Goal: Transaction & Acquisition: Purchase product/service

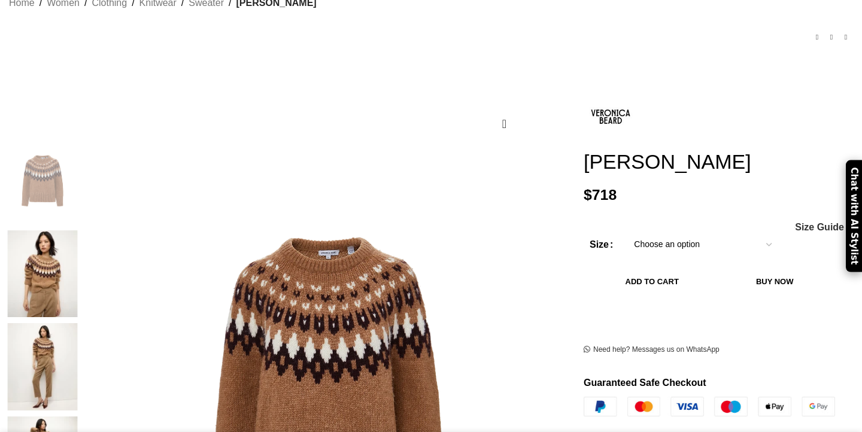
scroll to position [159, 0]
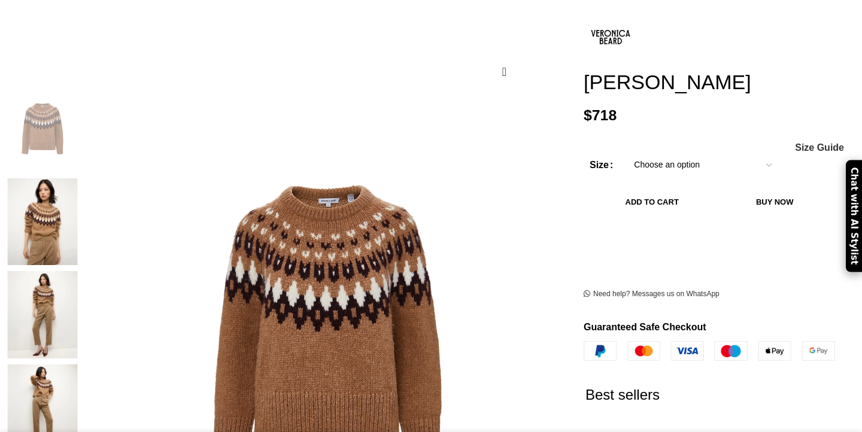
click at [79, 178] on img at bounding box center [42, 221] width 73 height 87
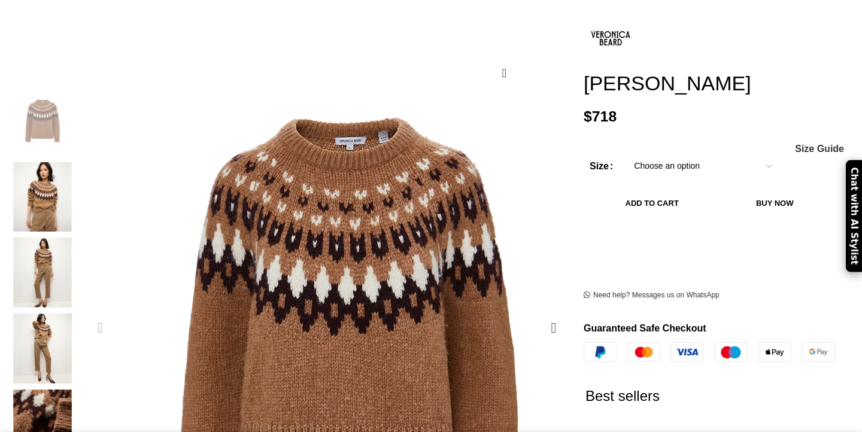
scroll to position [146, 0]
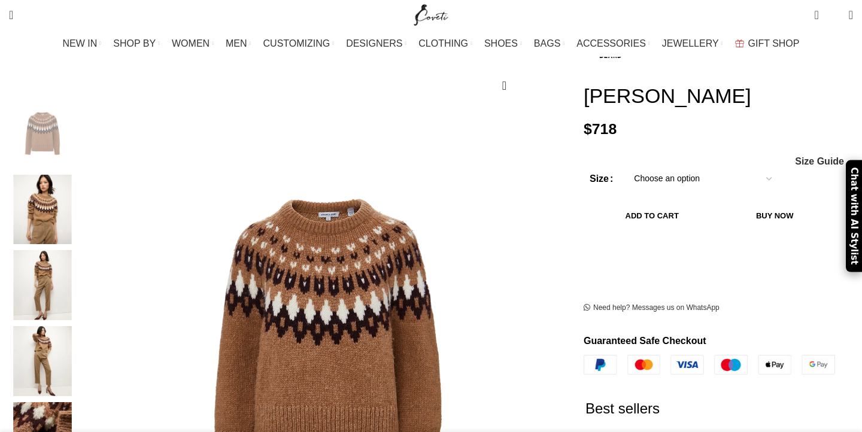
click at [79, 267] on img "3 / 6" at bounding box center [42, 285] width 73 height 70
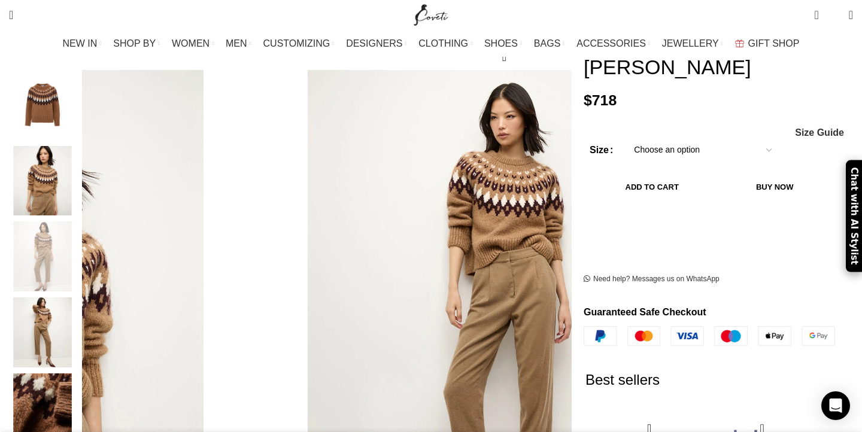
scroll to position [177, 0]
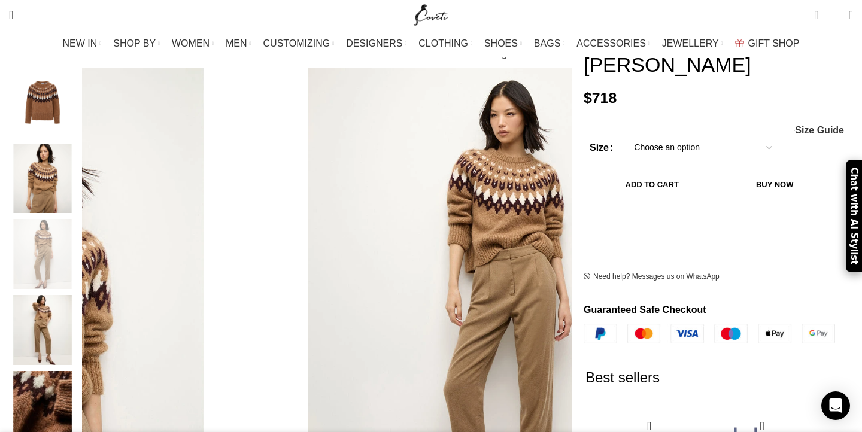
click at [79, 296] on img "4 / 6" at bounding box center [42, 330] width 73 height 70
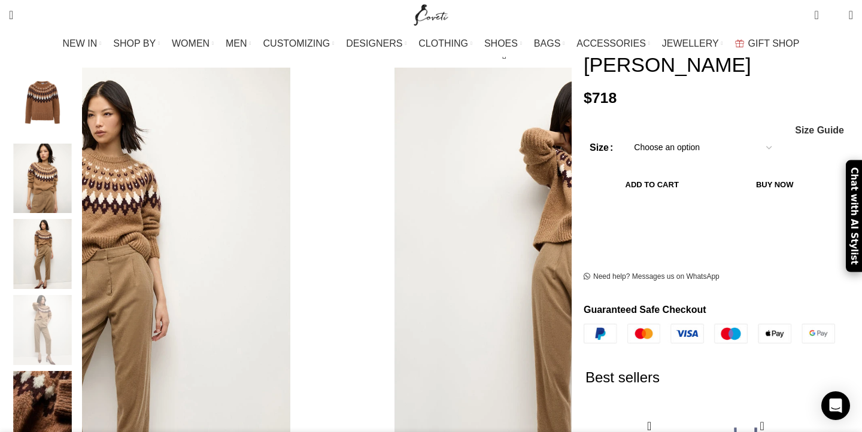
click at [79, 242] on img "3 / 6" at bounding box center [42, 254] width 73 height 70
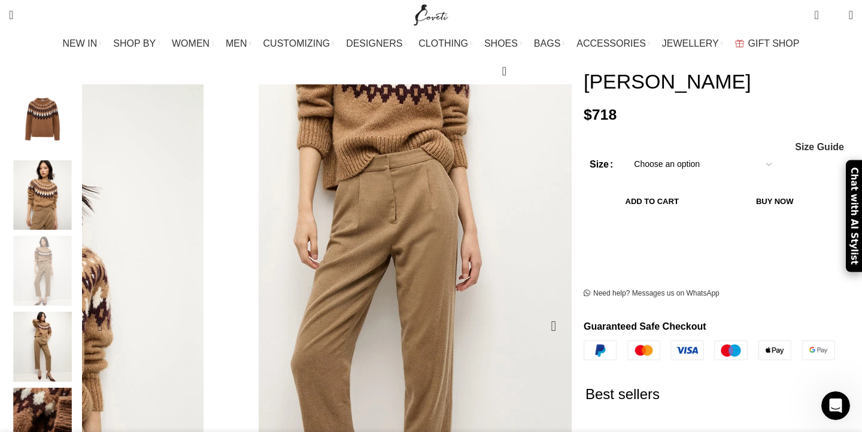
scroll to position [110, 0]
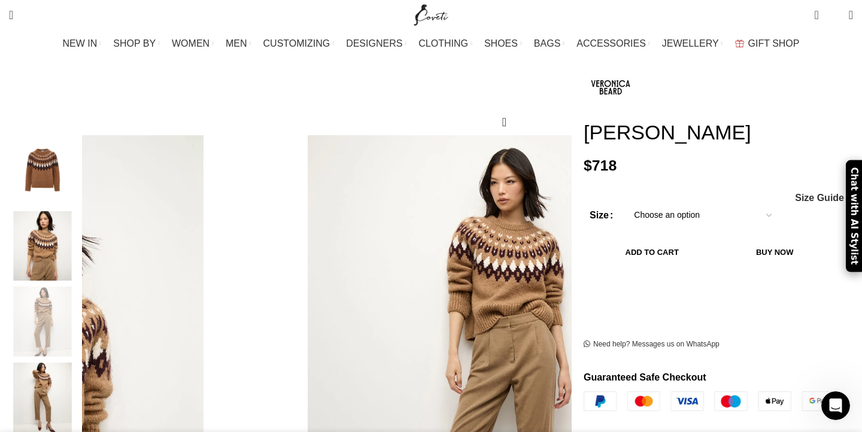
click at [79, 156] on img "1 / 6" at bounding box center [42, 170] width 73 height 70
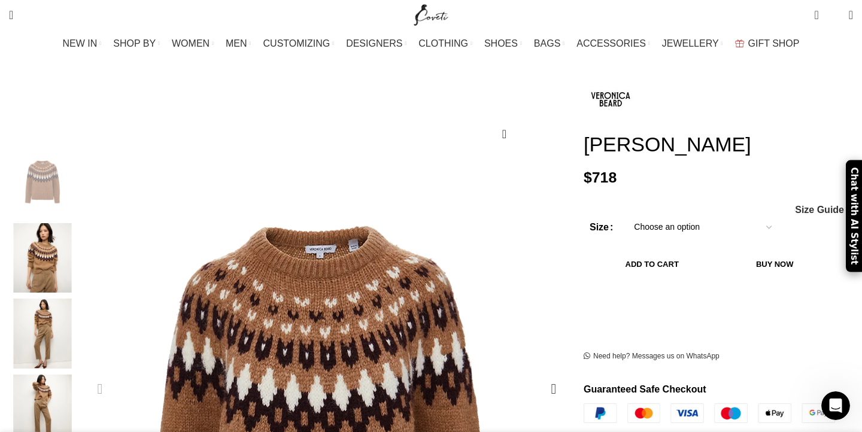
scroll to position [101, 0]
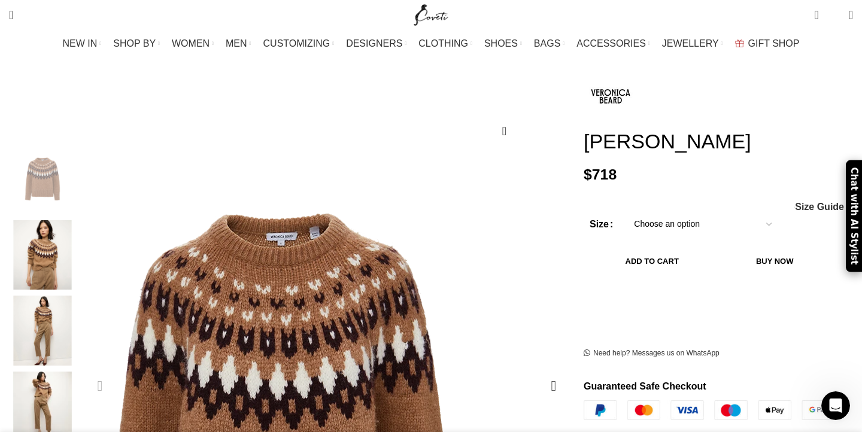
click at [359, 228] on img "1 / 6" at bounding box center [279, 424] width 572 height 718
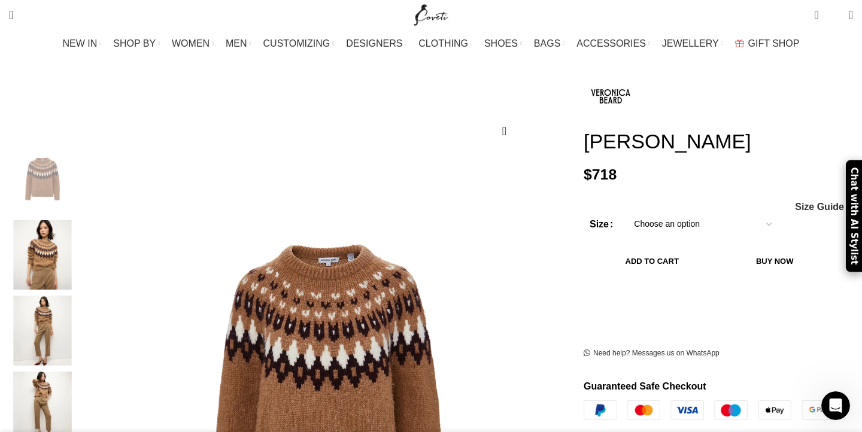
click at [79, 317] on img "3 / 6" at bounding box center [42, 331] width 73 height 70
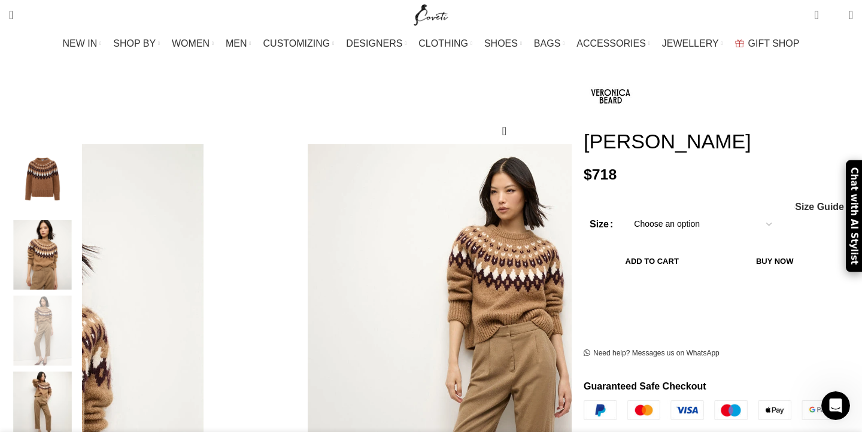
click at [79, 260] on img "2 / 6" at bounding box center [42, 255] width 73 height 70
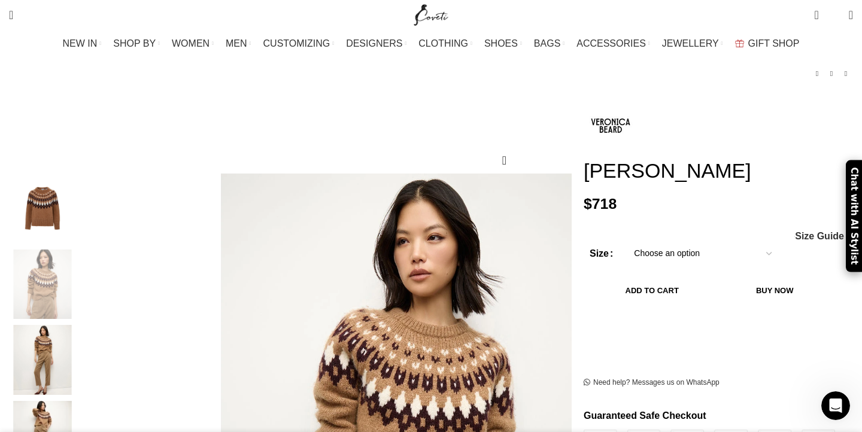
scroll to position [159, 0]
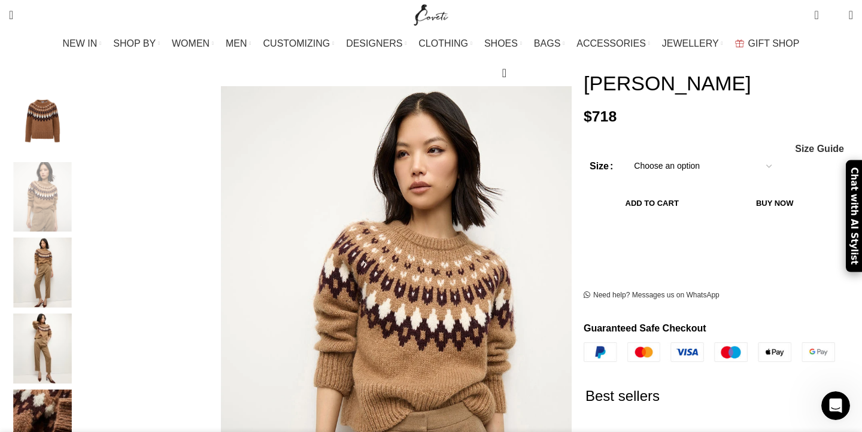
click at [79, 278] on img "3 / 6" at bounding box center [42, 273] width 73 height 70
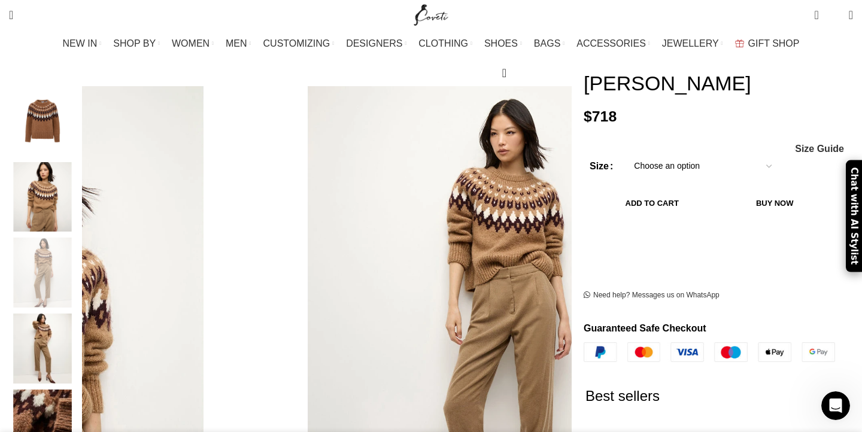
click at [79, 336] on img "4 / 6" at bounding box center [42, 349] width 73 height 70
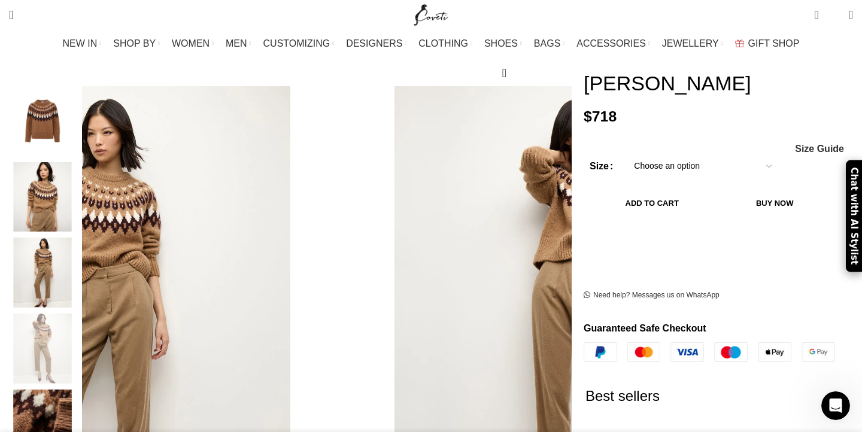
scroll to position [243, 0]
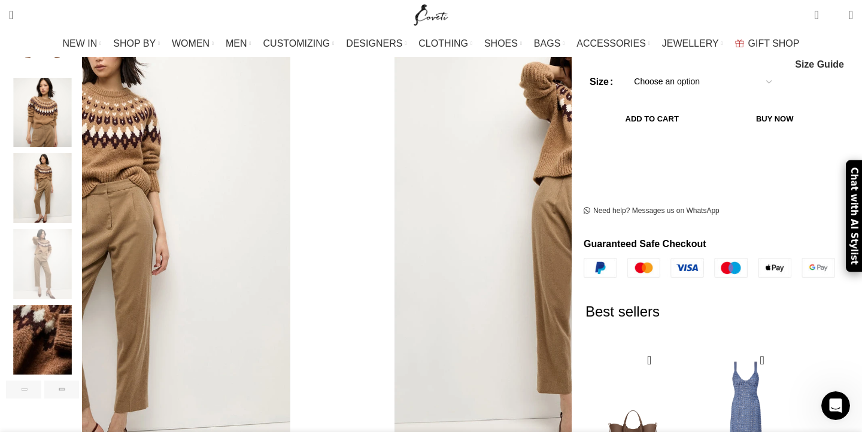
click at [79, 285] on div "4 / 6" at bounding box center [42, 267] width 73 height 76
click at [79, 251] on img "4 / 6" at bounding box center [42, 264] width 73 height 70
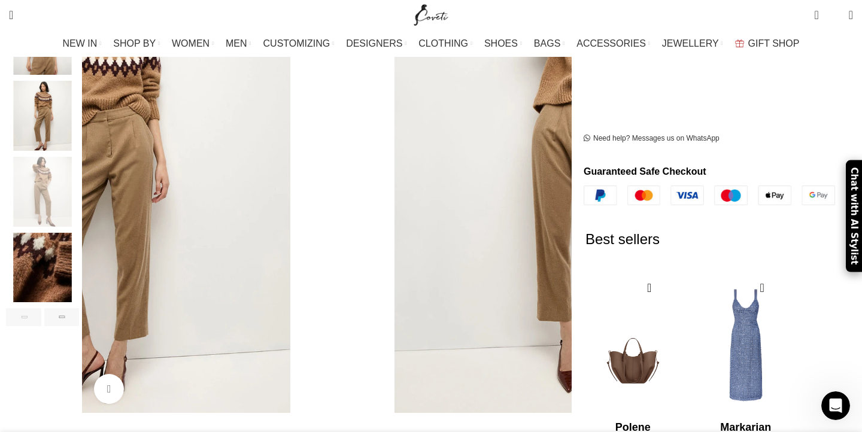
scroll to position [322, 0]
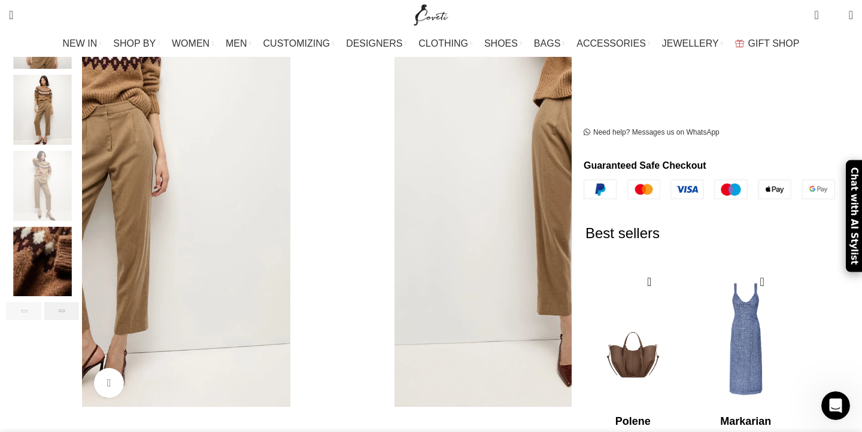
click at [80, 302] on div "Next slide" at bounding box center [61, 311] width 35 height 18
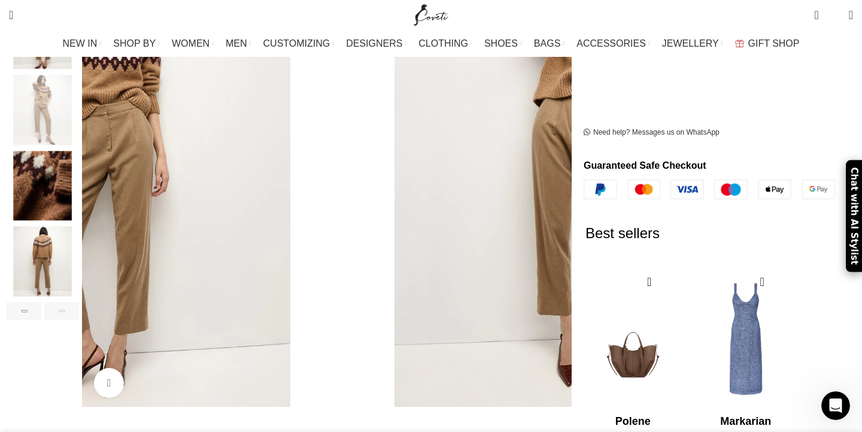
click at [80, 302] on div "Next slide" at bounding box center [61, 311] width 35 height 18
click at [79, 243] on img "6 / 6" at bounding box center [42, 262] width 73 height 70
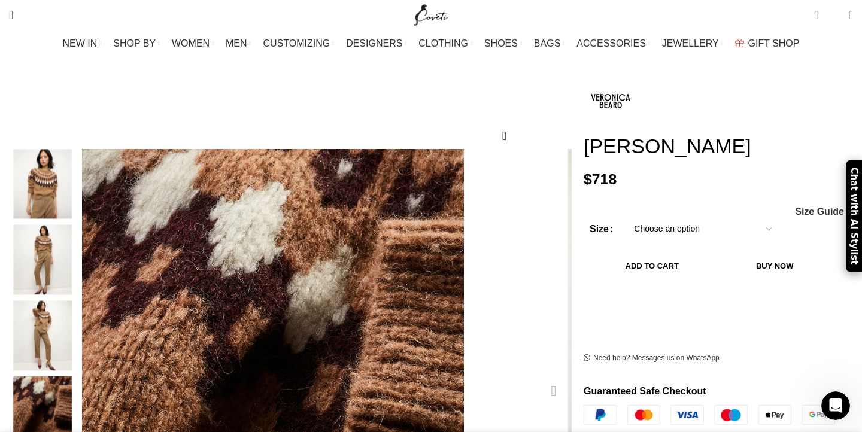
scroll to position [123, 0]
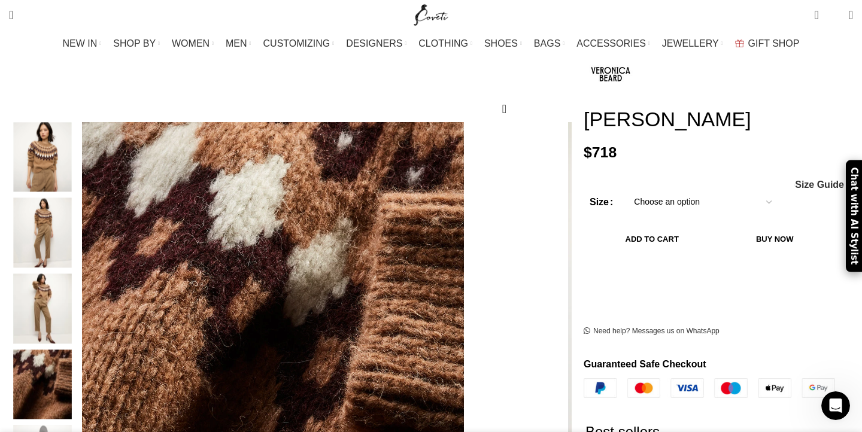
click at [79, 288] on img "4 / 6" at bounding box center [42, 309] width 73 height 70
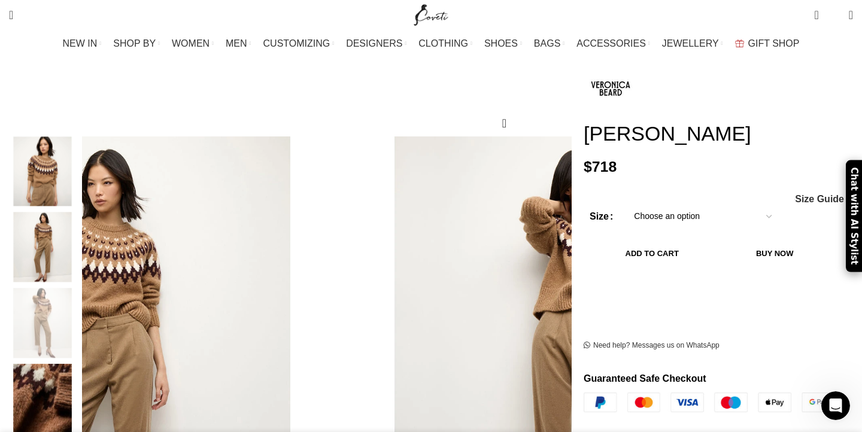
scroll to position [0, 1008]
click at [79, 180] on img "2 / 6" at bounding box center [42, 172] width 73 height 70
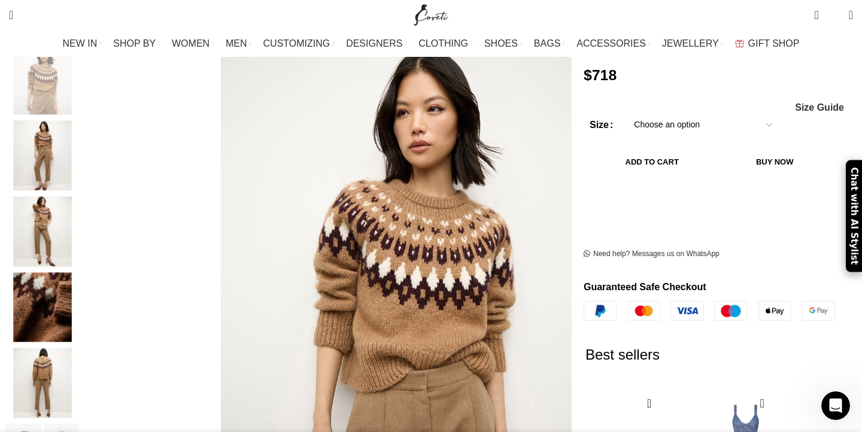
scroll to position [188, 0]
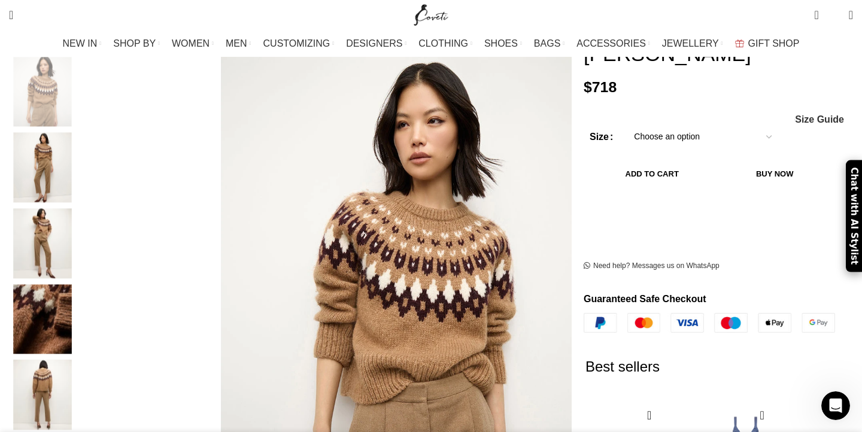
click at [79, 156] on img "3 / 6" at bounding box center [42, 168] width 73 height 70
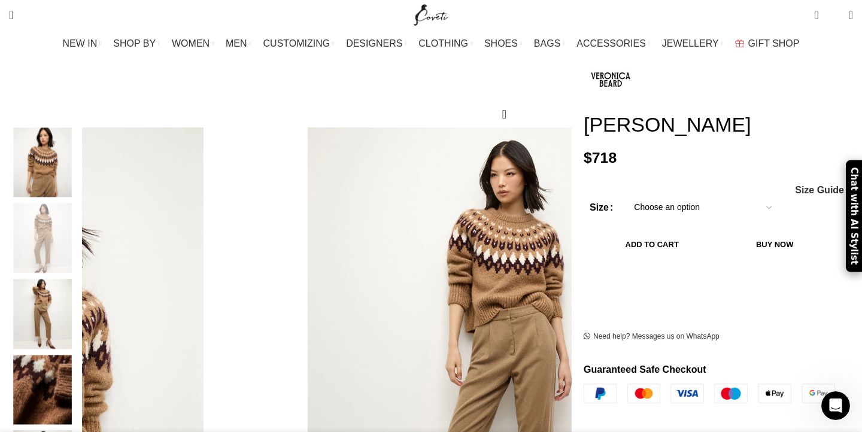
scroll to position [118, 0]
click at [642, 195] on select "Choose an option 2 UK 4 UK 6 UK 8 [GEOGRAPHIC_DATA] 10 [GEOGRAPHIC_DATA] 12 [GE…" at bounding box center [703, 207] width 156 height 25
select select "6-[GEOGRAPHIC_DATA]"
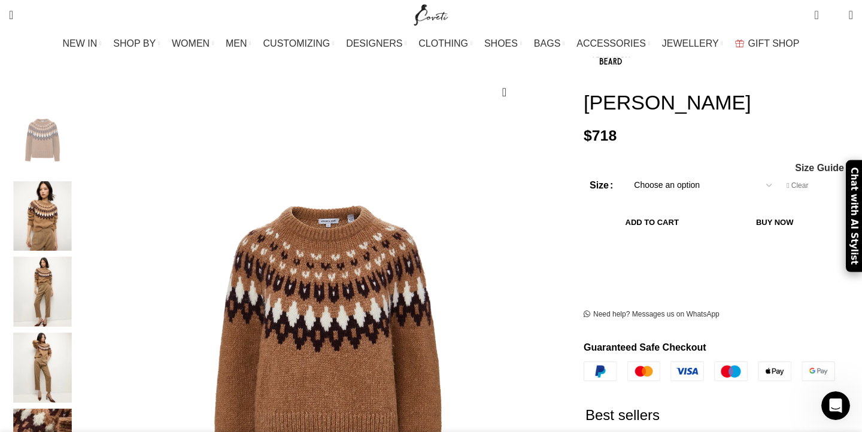
scroll to position [139, 0]
click at [625, 173] on select "Choose an option 2 UK 4 UK 6 UK 8 [GEOGRAPHIC_DATA] 10 [GEOGRAPHIC_DATA] 12 [GE…" at bounding box center [703, 185] width 156 height 25
click at [795, 163] on span "Size Guide" at bounding box center [819, 168] width 49 height 10
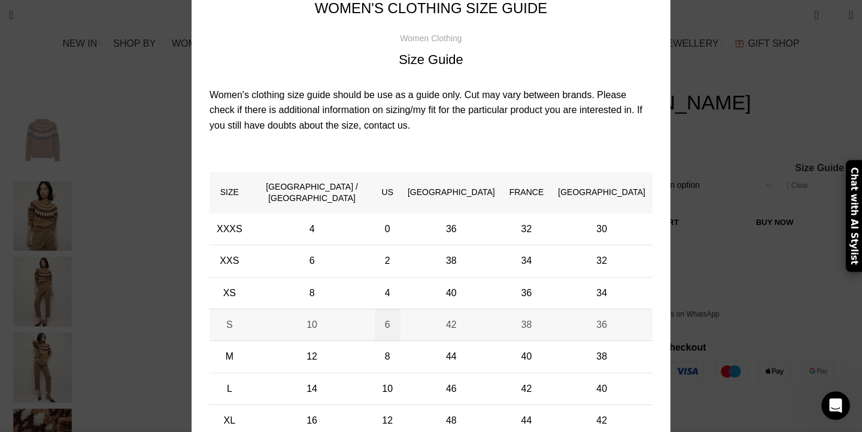
scroll to position [63, 0]
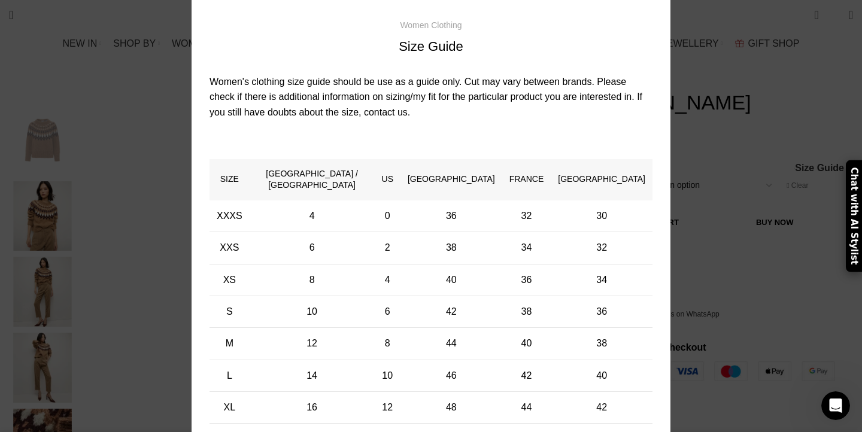
click at [727, 41] on div "× Women's clothing size guide Women Clothing Size Guide Women's clothing size g…" at bounding box center [431, 236] width 844 height 599
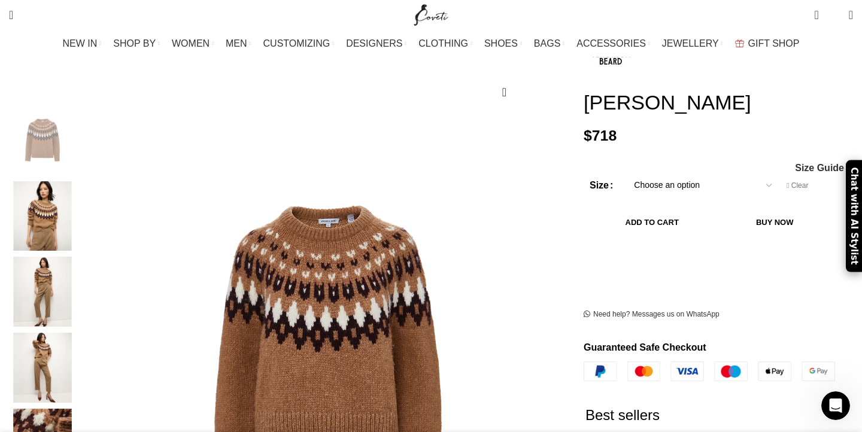
click at [76, 280] on img "3 / 6" at bounding box center [42, 292] width 73 height 70
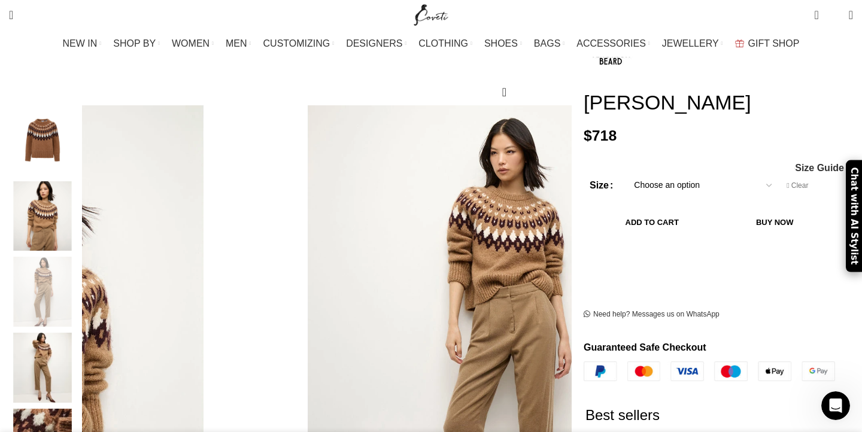
scroll to position [167, 0]
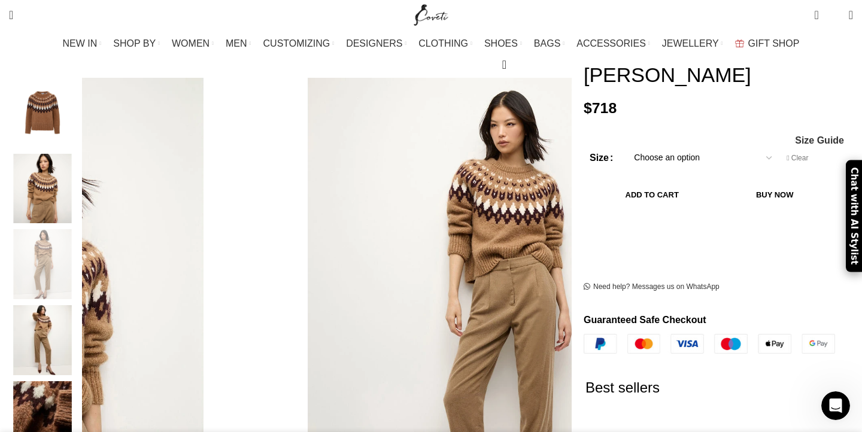
click at [79, 305] on img "4 / 6" at bounding box center [42, 340] width 73 height 70
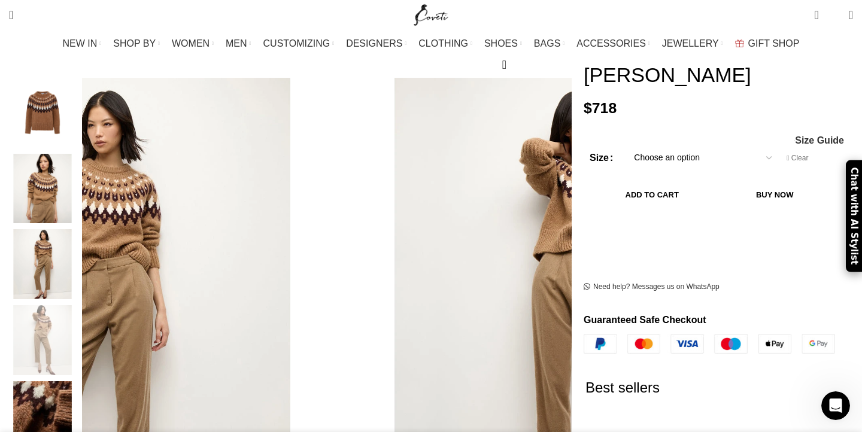
click at [79, 341] on img "4 / 6" at bounding box center [42, 340] width 73 height 70
click at [79, 240] on img "3 / 6" at bounding box center [42, 264] width 73 height 70
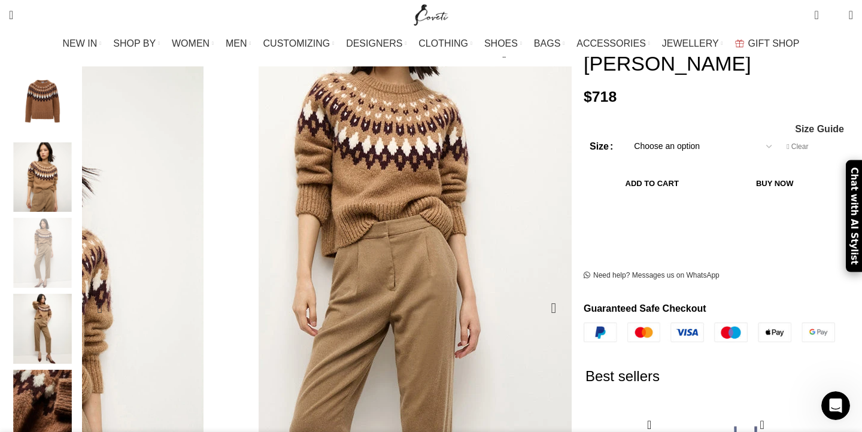
scroll to position [0, 0]
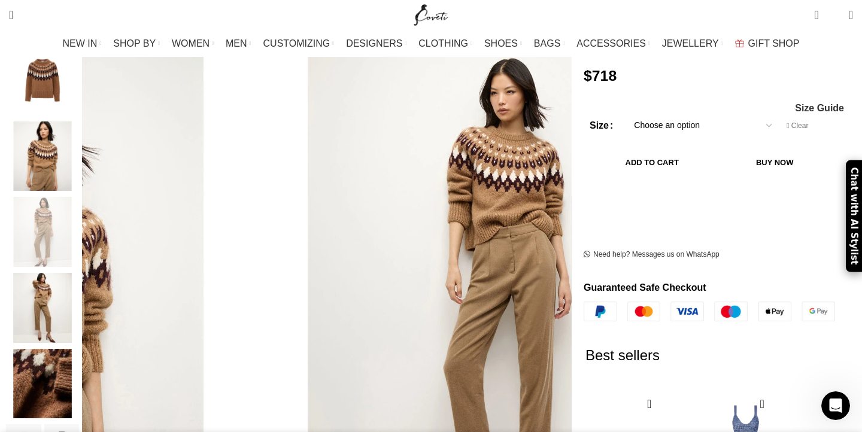
click at [79, 122] on img "2 / 6" at bounding box center [42, 157] width 73 height 70
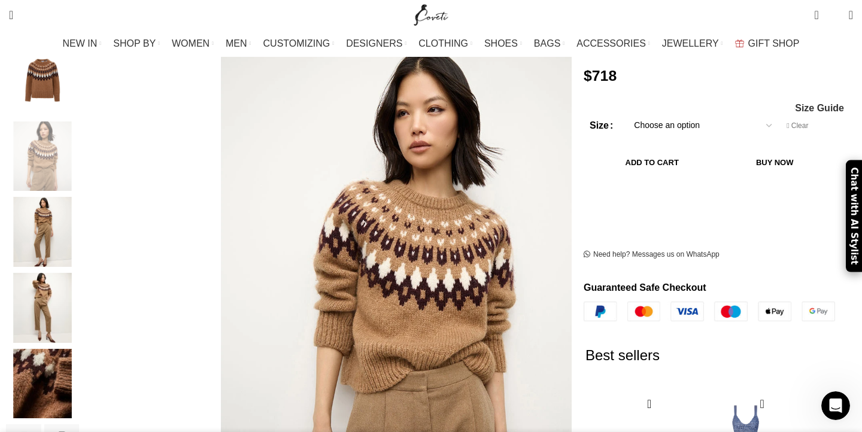
click at [79, 356] on img "5 / 6" at bounding box center [42, 384] width 73 height 70
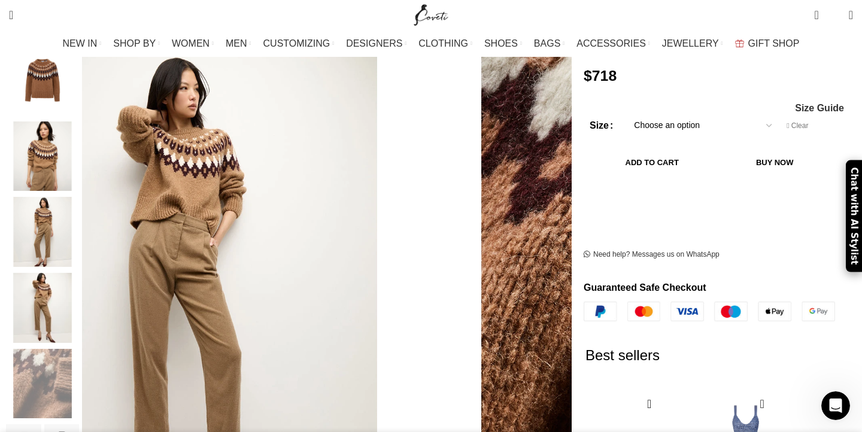
click at [79, 308] on img "4 / 6" at bounding box center [42, 308] width 73 height 70
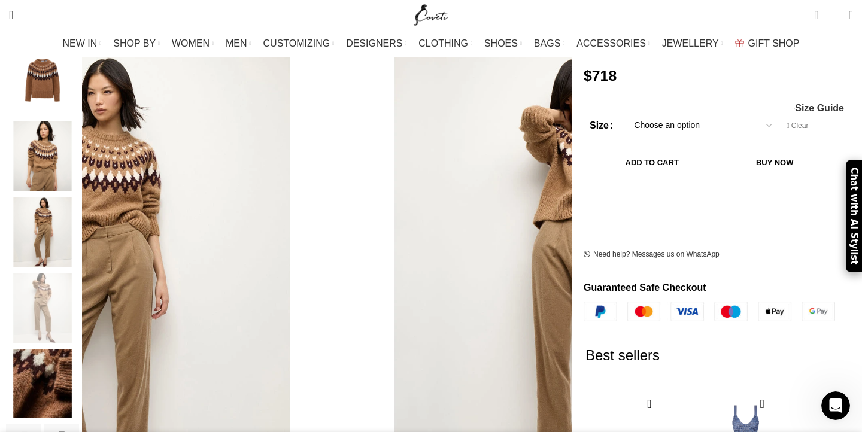
click at [79, 246] on img "3 / 6" at bounding box center [42, 232] width 73 height 70
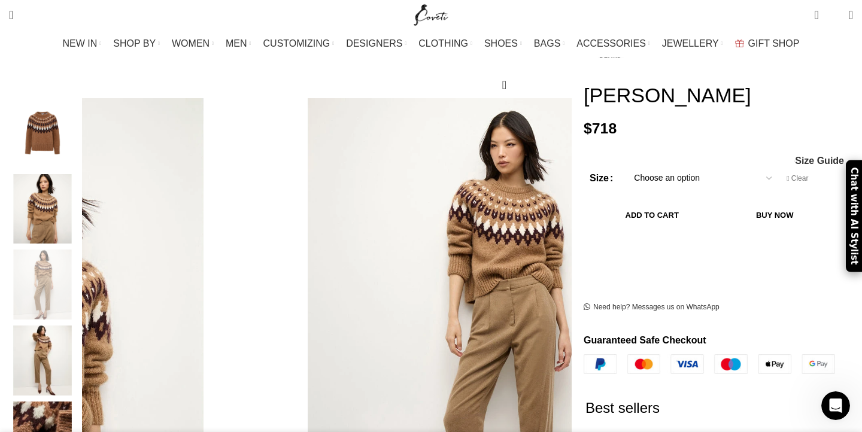
click at [79, 134] on img "1 / 6" at bounding box center [42, 133] width 73 height 70
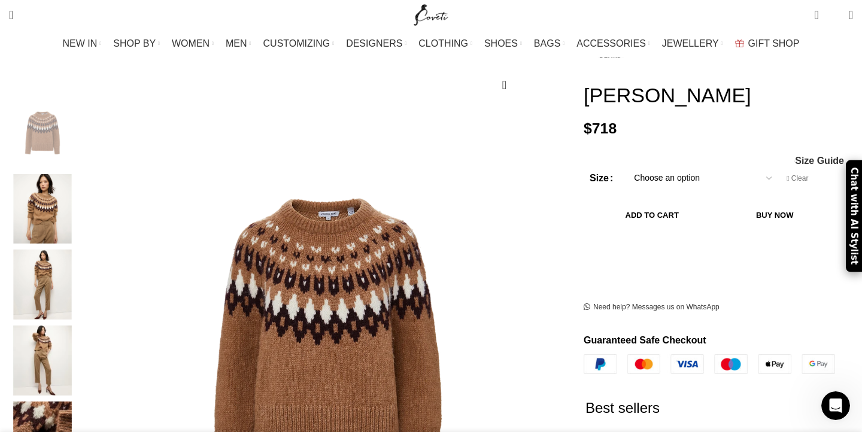
click at [79, 184] on img "2 / 6" at bounding box center [42, 209] width 73 height 70
